Goal: Transaction & Acquisition: Purchase product/service

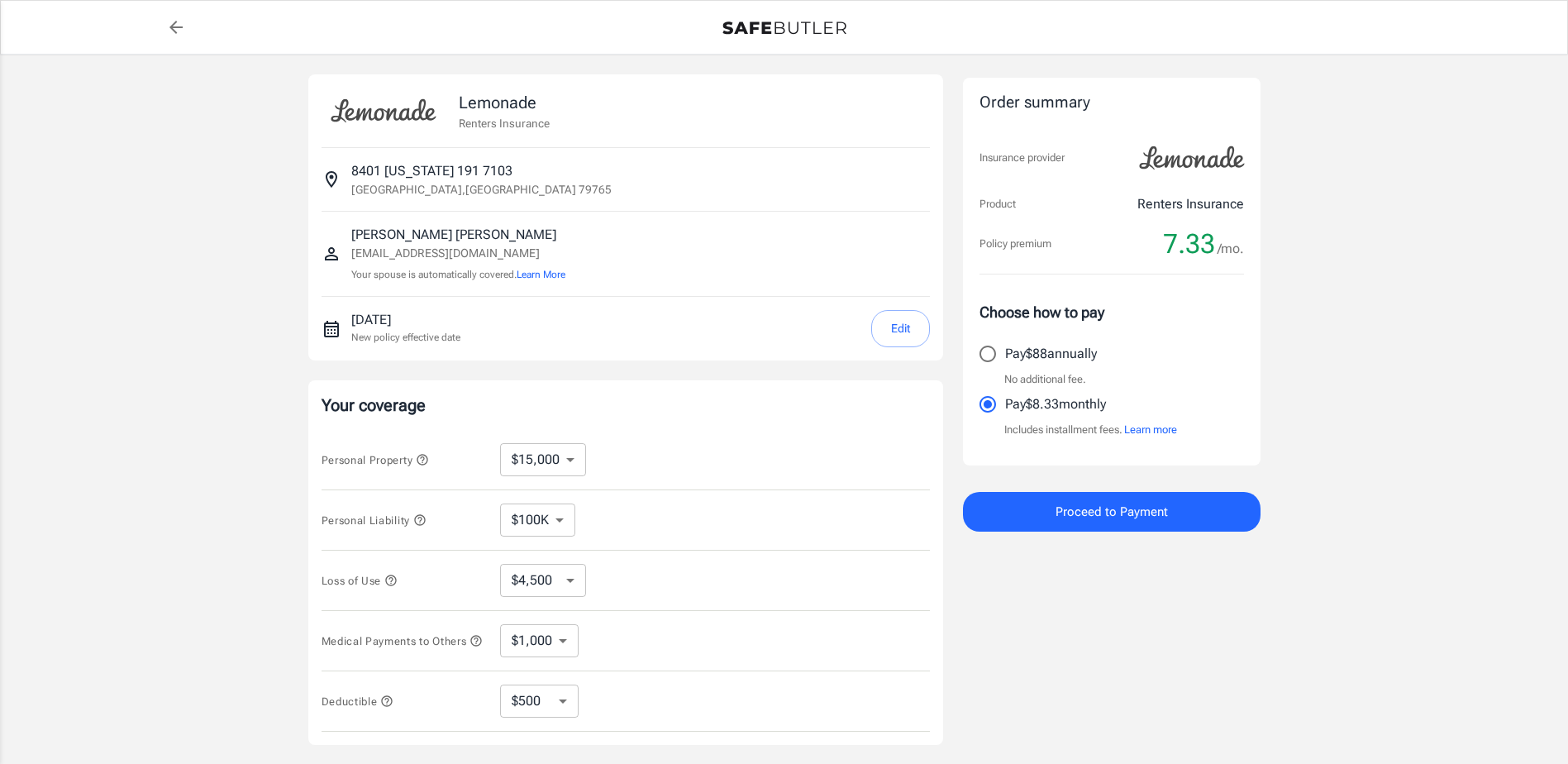
select select "15000"
select select "500"
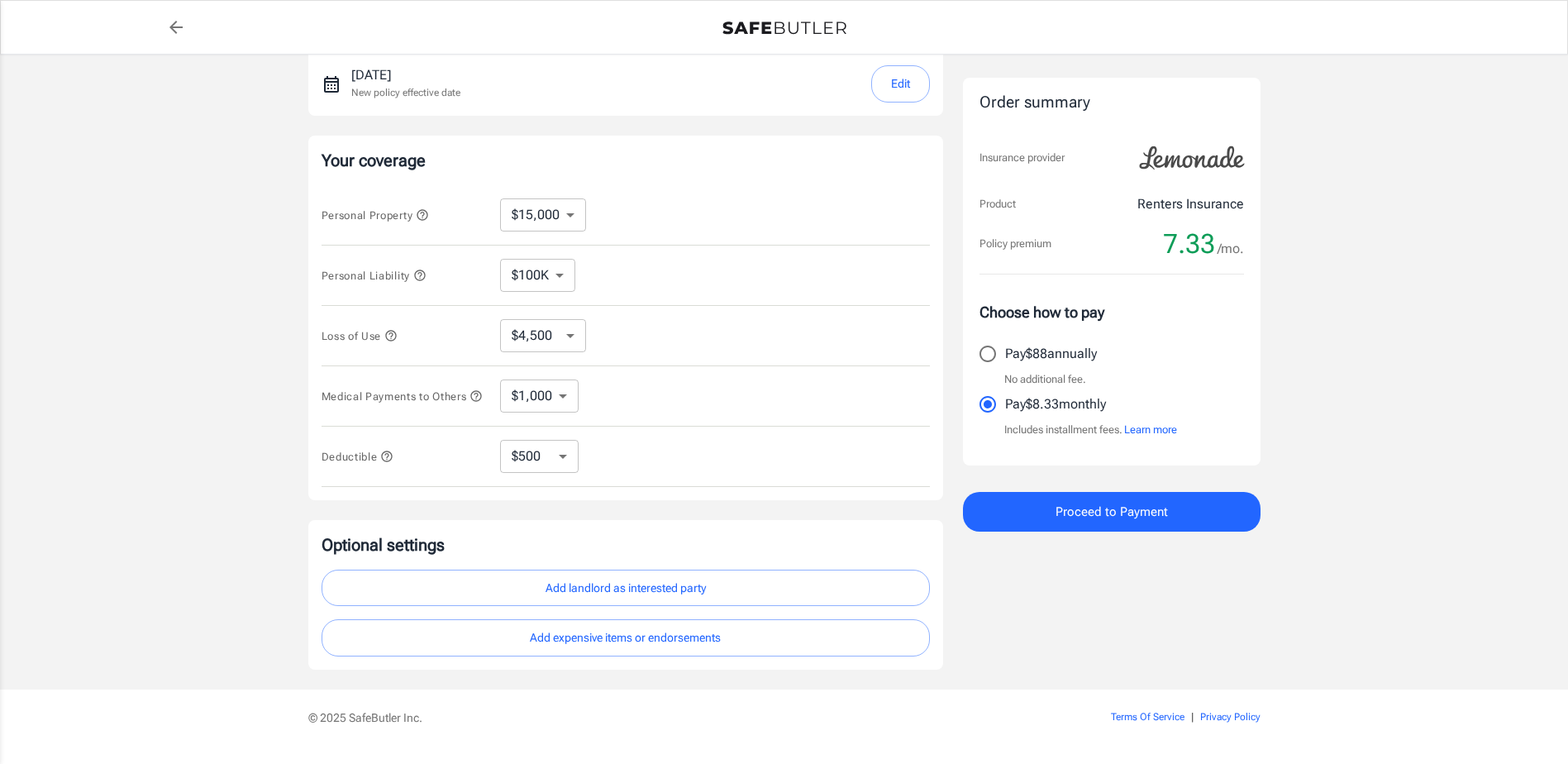
scroll to position [246, 0]
click at [566, 217] on select "$10,000 $15,000 $20,000 $25,000 $30,000 $40,000 $50,000 $100K $150K $200K $250K" at bounding box center [543, 213] width 86 height 33
click at [500, 197] on select "$10,000 $15,000 $20,000 $25,000 $30,000 $40,000 $50,000 $100K $150K $200K $250K" at bounding box center [543, 213] width 86 height 33
click at [550, 213] on select "$10,000 $15,000 $20,000 $25,000 $30,000 $40,000 $50,000 $100K $150K $200K $250K" at bounding box center [543, 213] width 86 height 33
click at [500, 197] on select "$10,000 $15,000 $20,000 $25,000 $30,000 $40,000 $50,000 $100K $150K $200K $250K" at bounding box center [543, 213] width 86 height 33
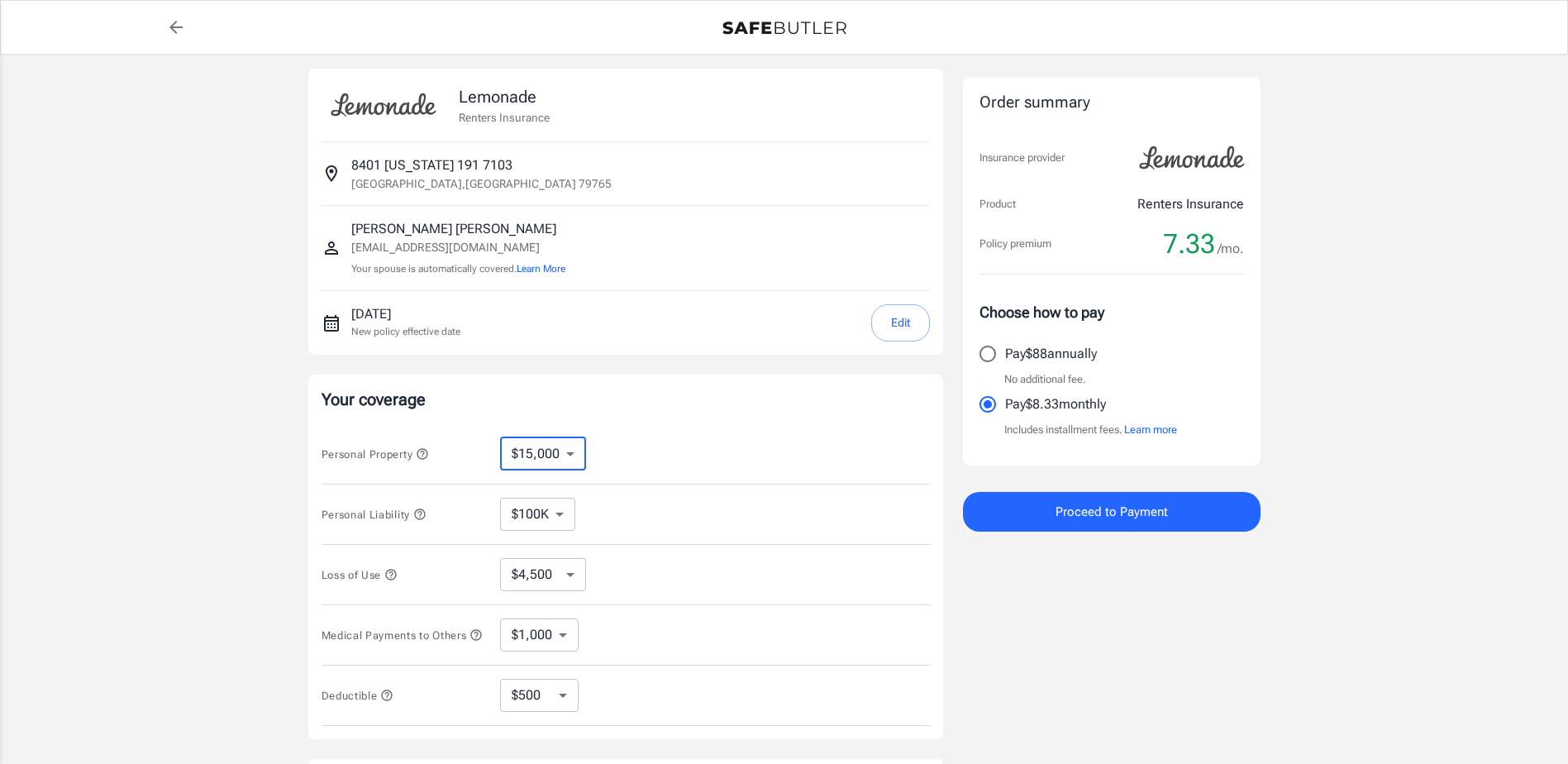
scroll to position [0, 0]
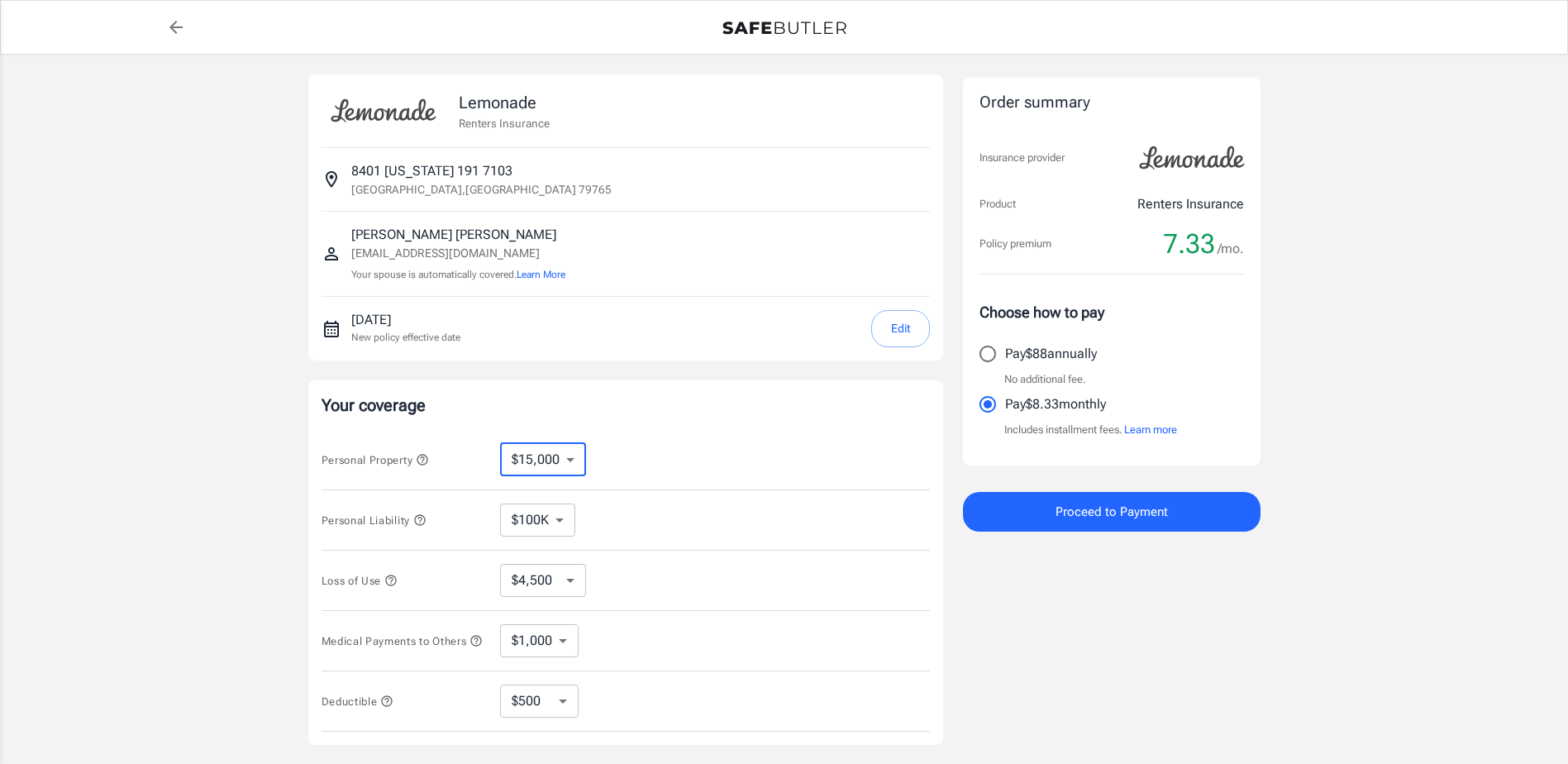
click at [1065, 507] on span "Proceed to Payment" at bounding box center [1111, 512] width 112 height 21
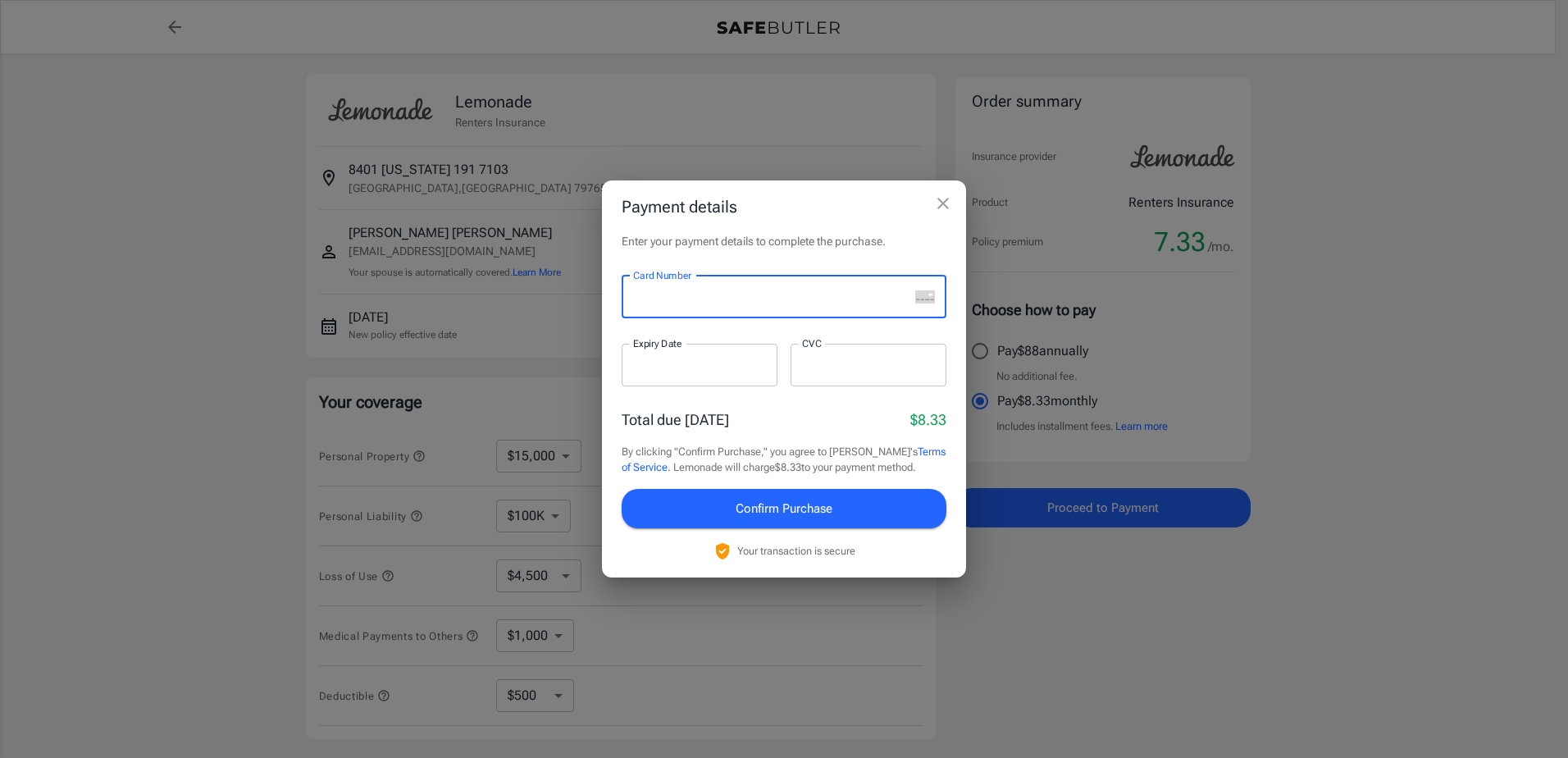
click at [943, 196] on icon "close" at bounding box center [942, 203] width 20 height 20
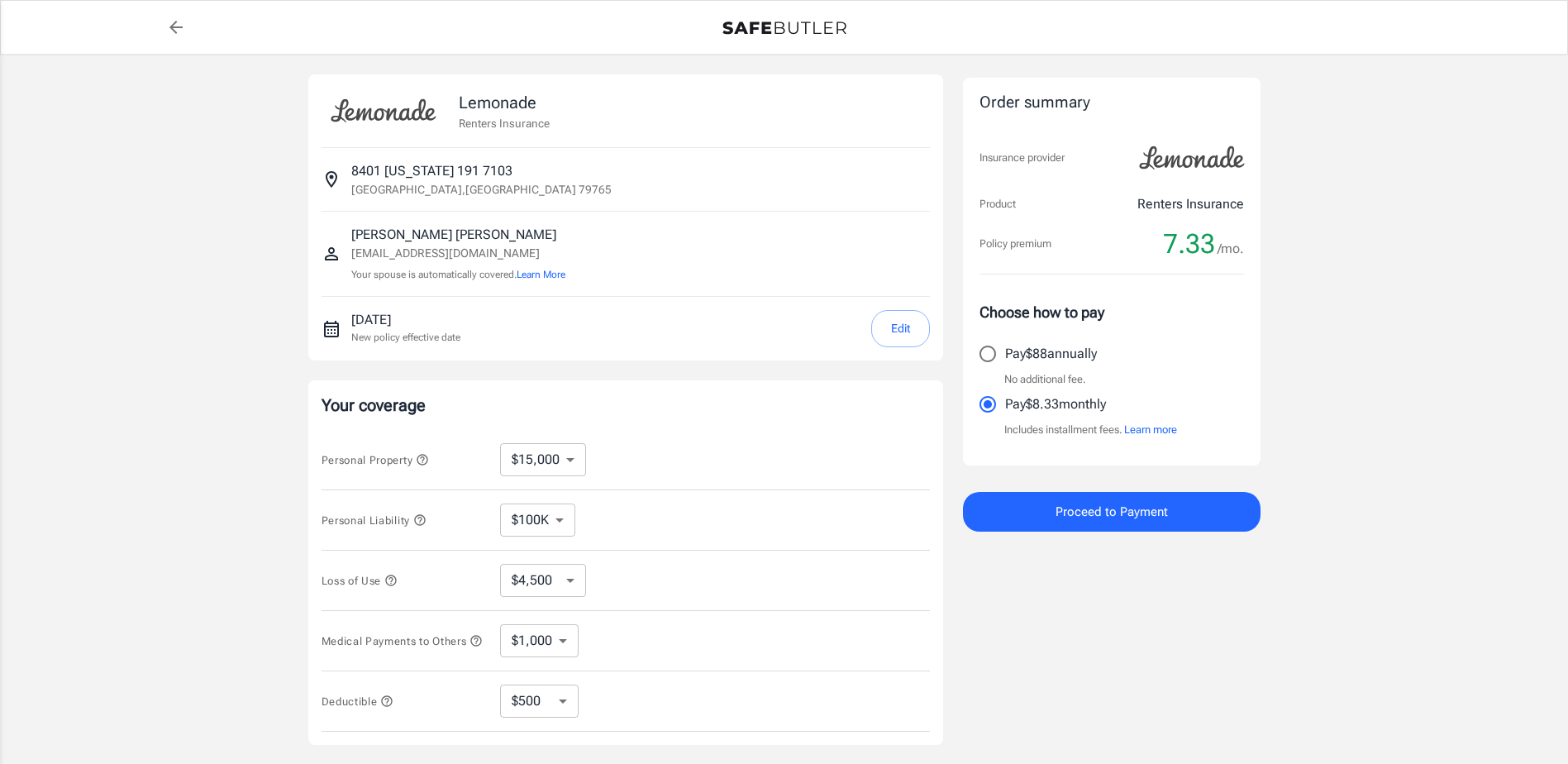
click at [561, 458] on select "$10,000 $15,000 $20,000 $25,000 $30,000 $40,000 $50,000 $100K $150K $200K $250K" at bounding box center [543, 459] width 86 height 33
select select "50000"
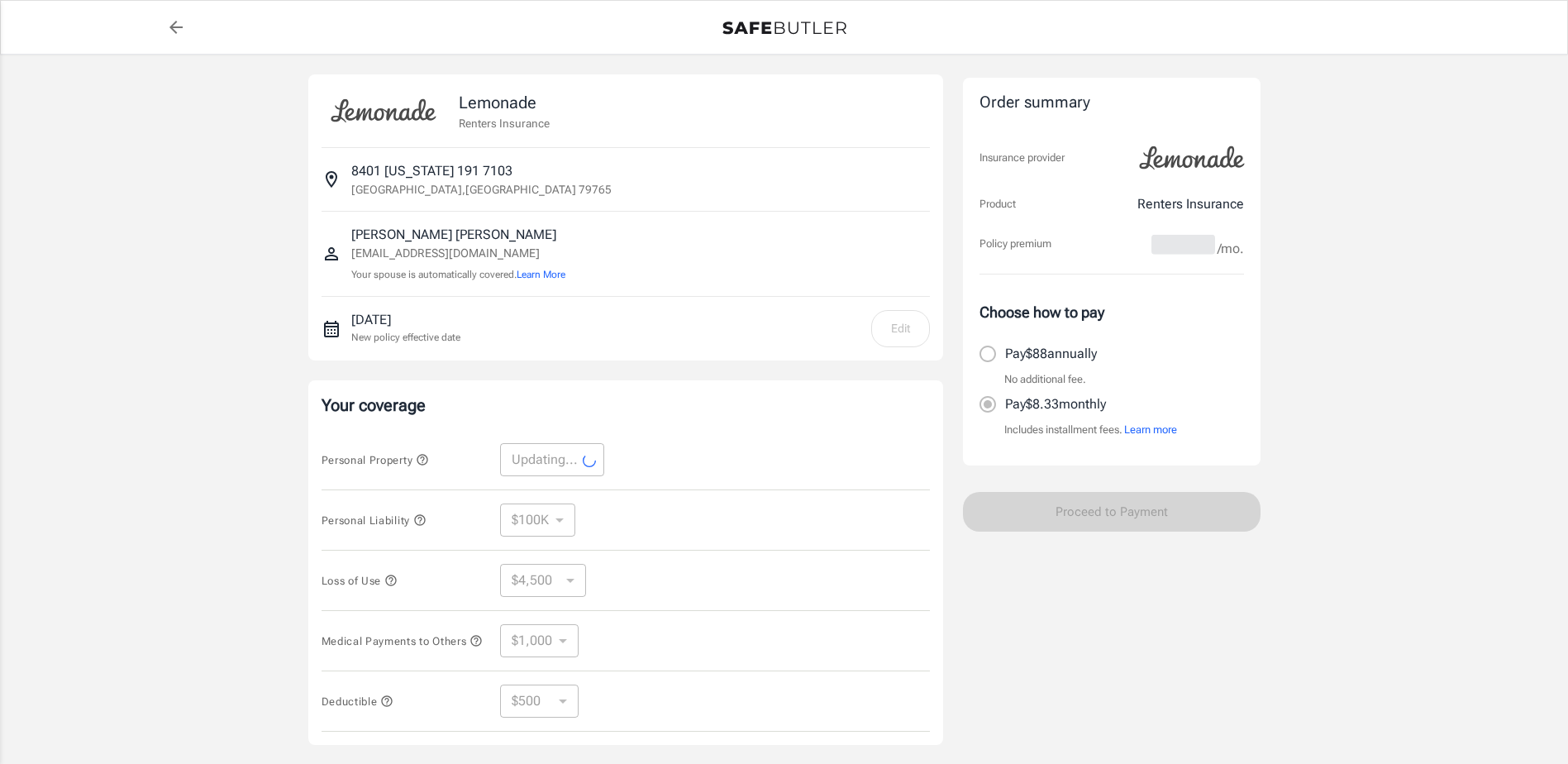
select select "50000"
select select "15000"
